Goal: Information Seeking & Learning: Learn about a topic

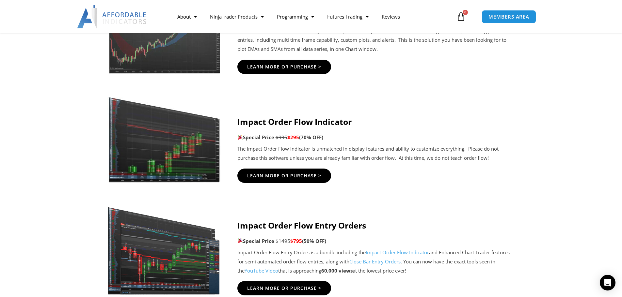
scroll to position [1370, 0]
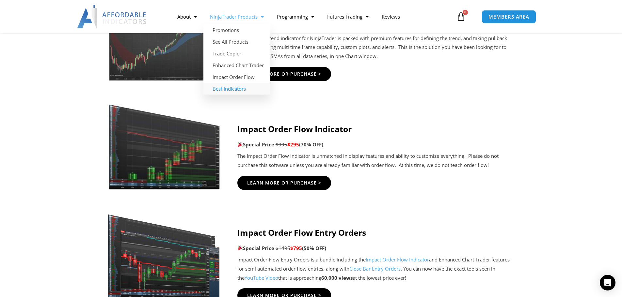
click at [228, 87] on link "Best Indicators" at bounding box center [236, 89] width 67 height 12
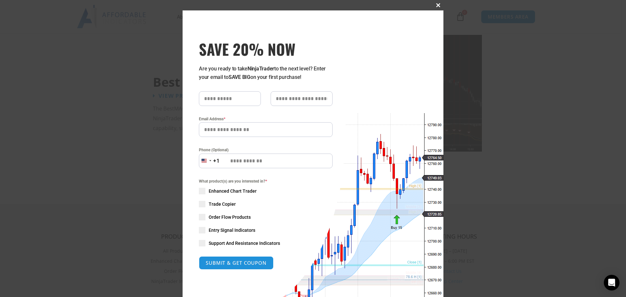
click at [435, 4] on span at bounding box center [438, 5] width 10 height 4
